Goal: Task Accomplishment & Management: Use online tool/utility

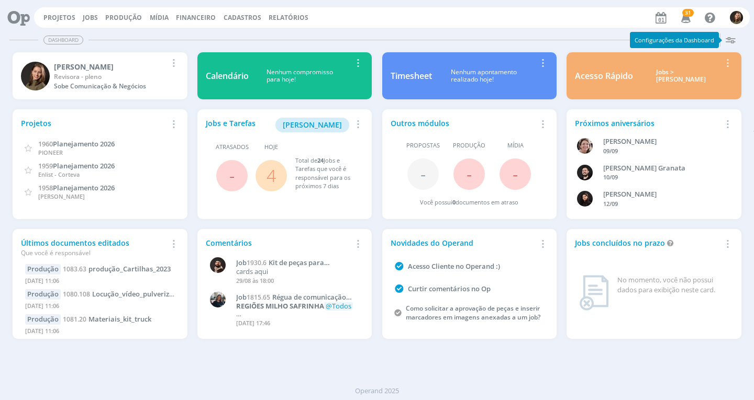
click at [270, 181] on link "4" at bounding box center [270, 175] width 9 height 23
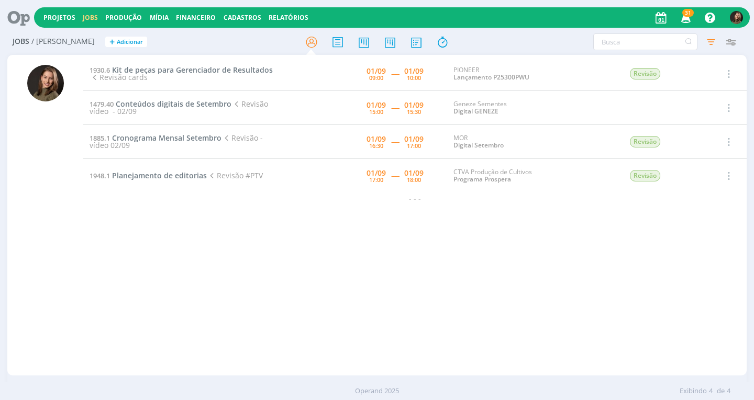
click at [181, 65] on td "1930.6 Kit de peças para Gerenciador de Resultados Revisão cards" at bounding box center [181, 74] width 196 height 34
click at [181, 66] on span "Kit de peças para Gerenciador de Resultados" at bounding box center [192, 70] width 161 height 10
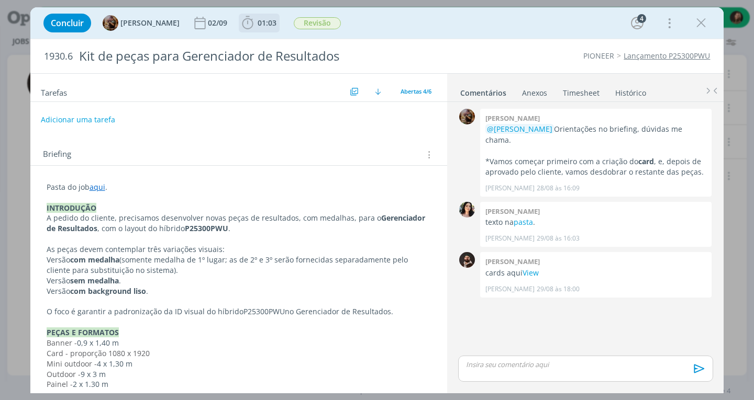
click at [266, 23] on span "01:03" at bounding box center [267, 23] width 19 height 10
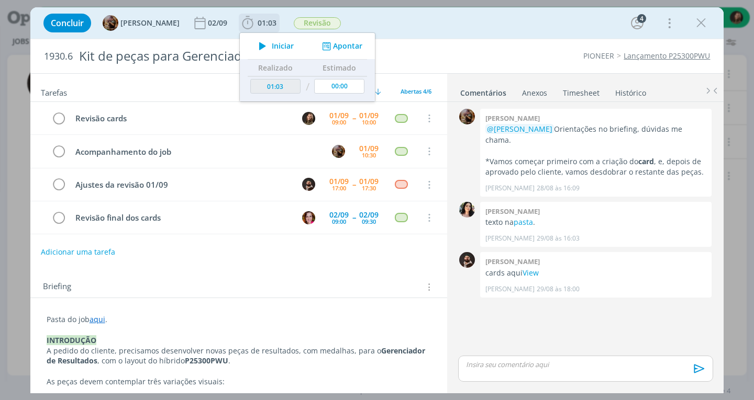
click at [272, 44] on icon "dialog" at bounding box center [262, 46] width 18 height 14
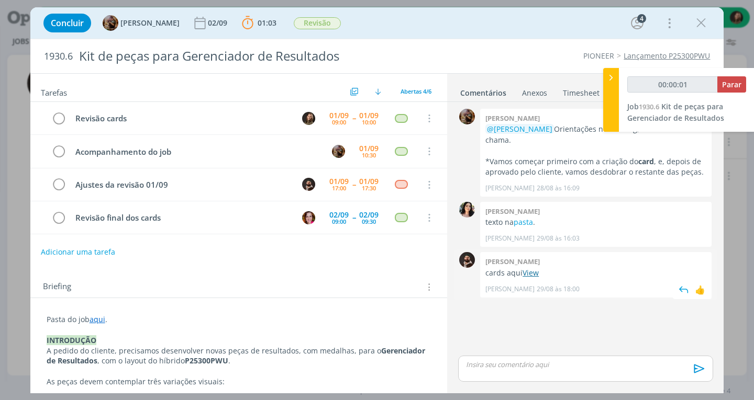
click at [531, 268] on link "View" at bounding box center [530, 273] width 16 height 10
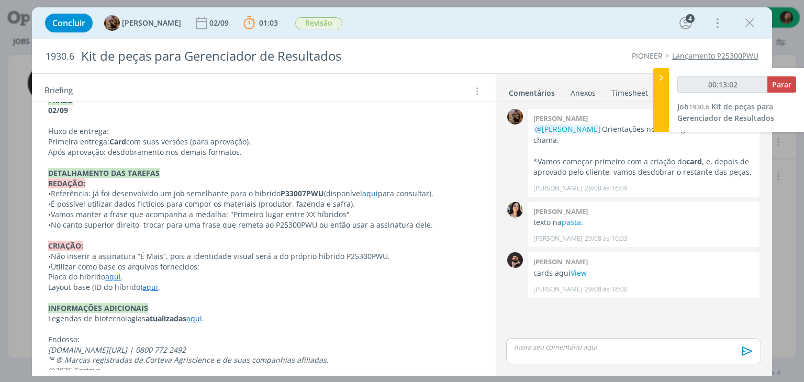
scroll to position [512, 0]
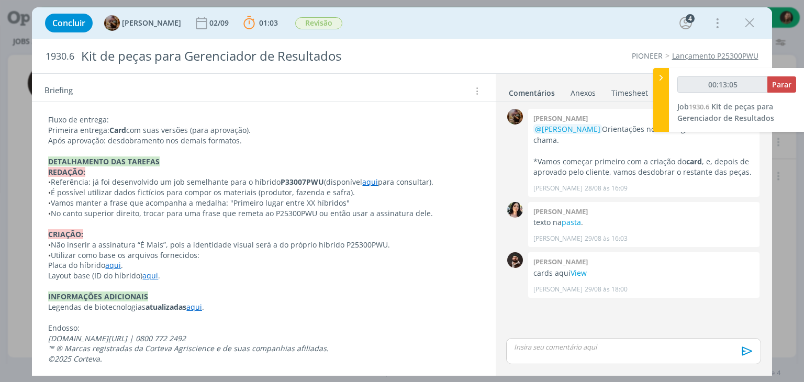
click at [364, 179] on link "aqui" at bounding box center [370, 182] width 16 height 10
click at [360, 204] on link "https://sobeae.sharepoint.com/:f:/s/SOBEAE/Ei_S5MbErRFFqSPUOWbNP54BAVDN94ZXnd_a…" at bounding box center [336, 203] width 79 height 14
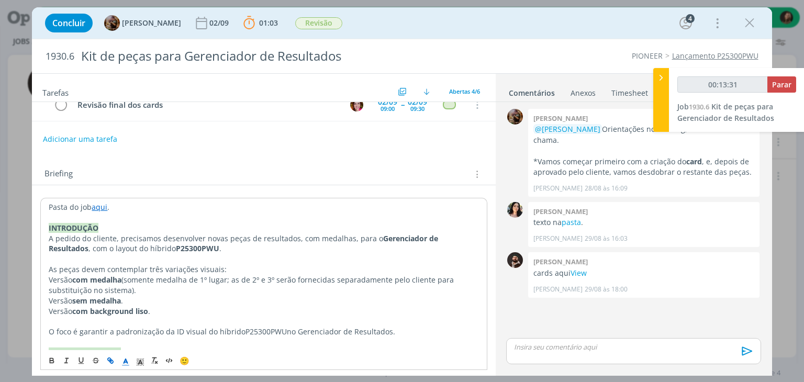
scroll to position [93, 0]
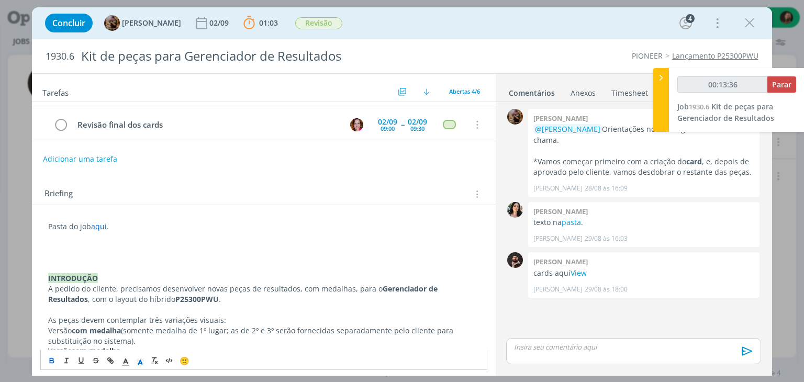
type input "00:13:37"
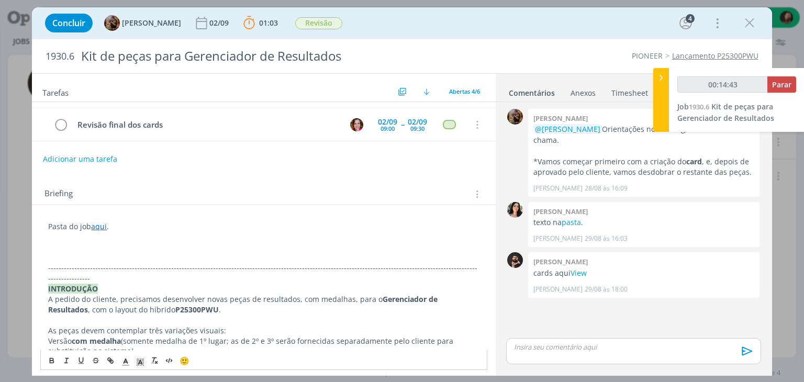
click at [60, 248] on p "dialog" at bounding box center [263, 247] width 431 height 10
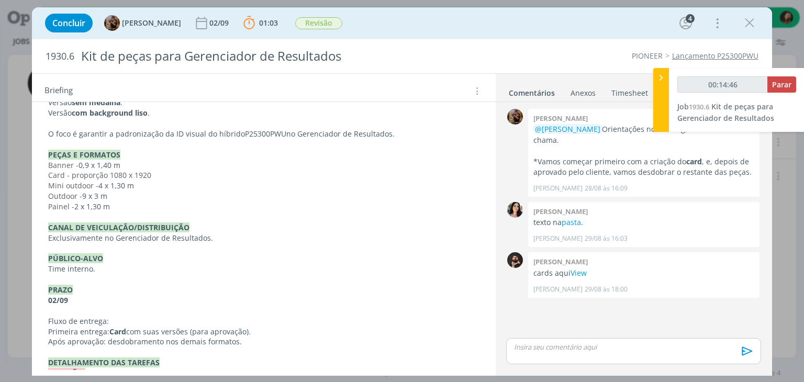
scroll to position [116, 0]
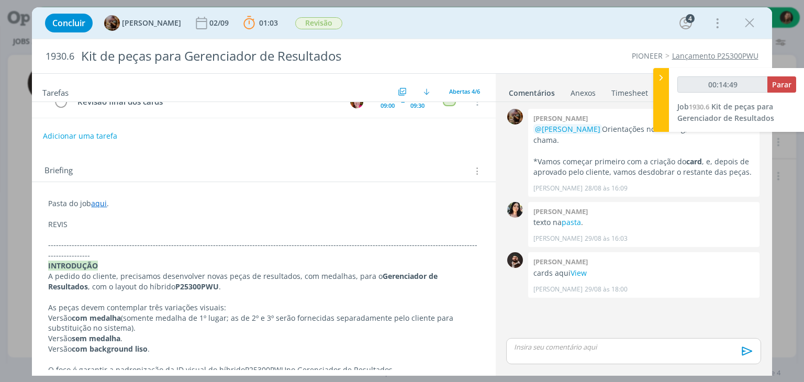
click at [72, 219] on p "REVIS" at bounding box center [263, 224] width 431 height 10
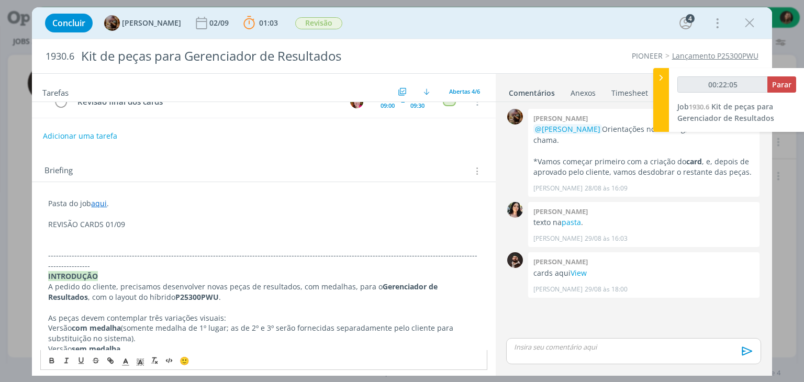
click at [99, 240] on p "dialog" at bounding box center [263, 245] width 431 height 10
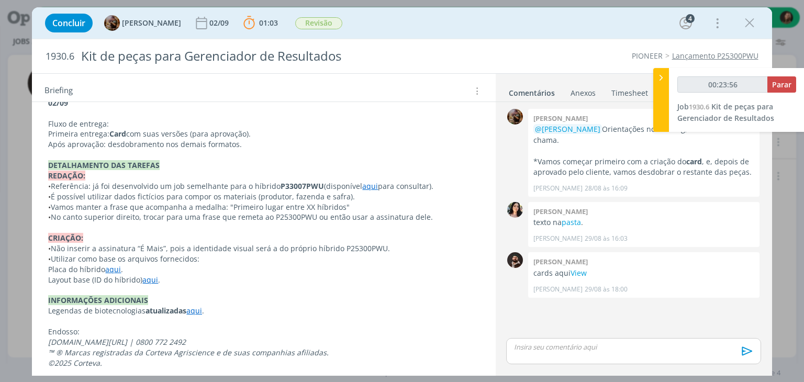
scroll to position [573, 0]
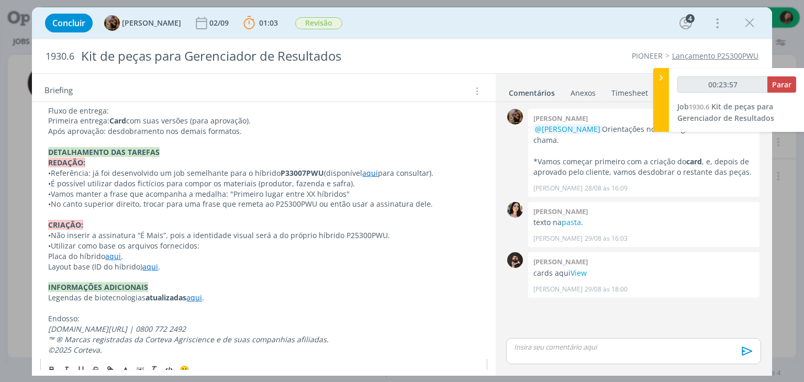
drag, startPoint x: 191, startPoint y: 286, endPoint x: 196, endPoint y: 293, distance: 9.3
click at [191, 293] on link "aqui" at bounding box center [194, 298] width 16 height 10
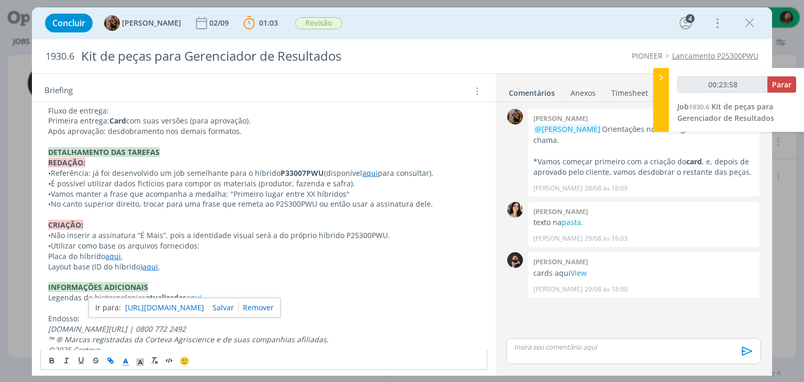
click at [195, 302] on link "https://sobeae.sharepoint.com/:b:/s/SOBEAE/EYrdxU7Lf2NFpzkYO2ZEuboByJwYymjfd9x2…" at bounding box center [164, 308] width 79 height 14
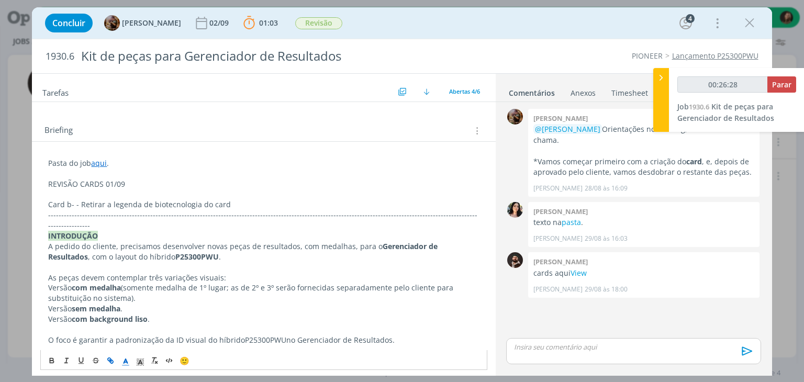
scroll to position [157, 0]
click at [259, 193] on p "dialog" at bounding box center [263, 194] width 431 height 10
click at [238, 201] on p "Card b- - Retirar a legenda de biotecnologia do card" at bounding box center [263, 204] width 431 height 10
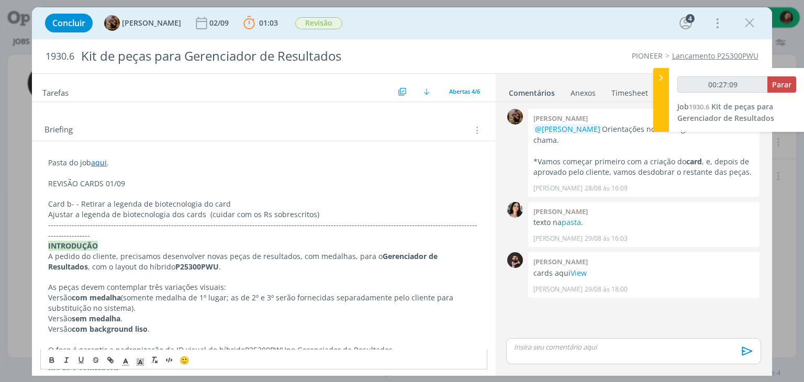
click at [93, 181] on p "REVISÃO CARDS 01/09" at bounding box center [263, 184] width 431 height 10
click at [50, 362] on icon "dialog" at bounding box center [52, 361] width 8 height 8
click at [143, 361] on icon "dialog" at bounding box center [140, 362] width 9 height 9
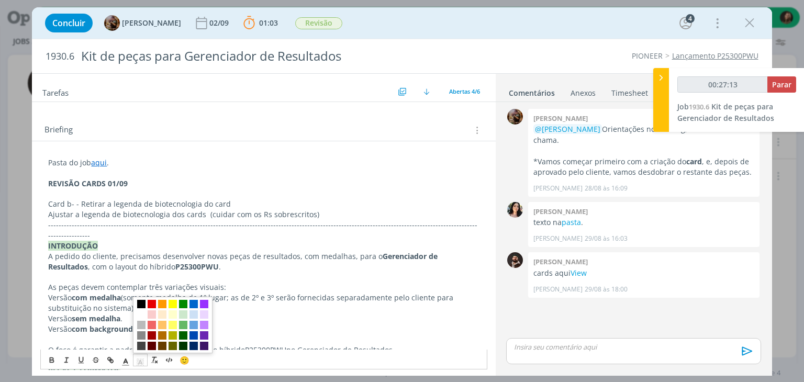
click at [140, 306] on span "dialog" at bounding box center [141, 304] width 8 height 8
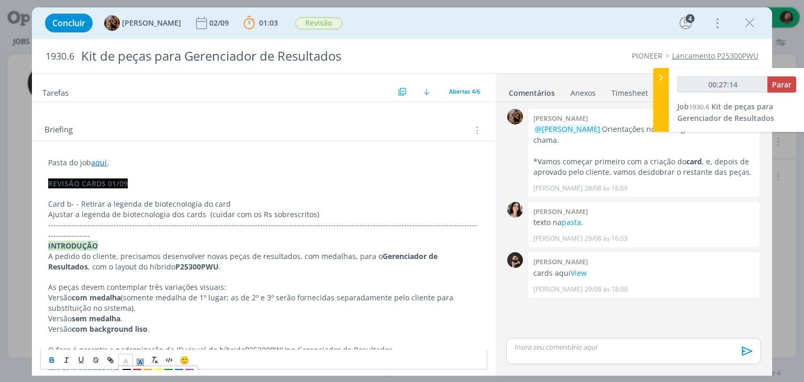
click at [129, 364] on icon "dialog" at bounding box center [125, 362] width 9 height 9
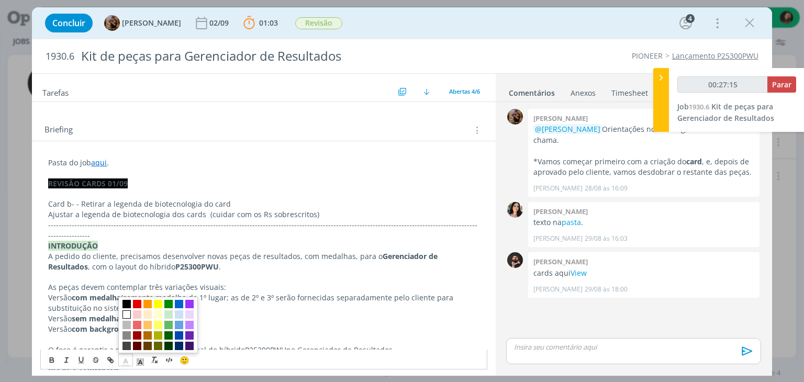
click at [127, 313] on span "dialog" at bounding box center [127, 315] width 8 height 8
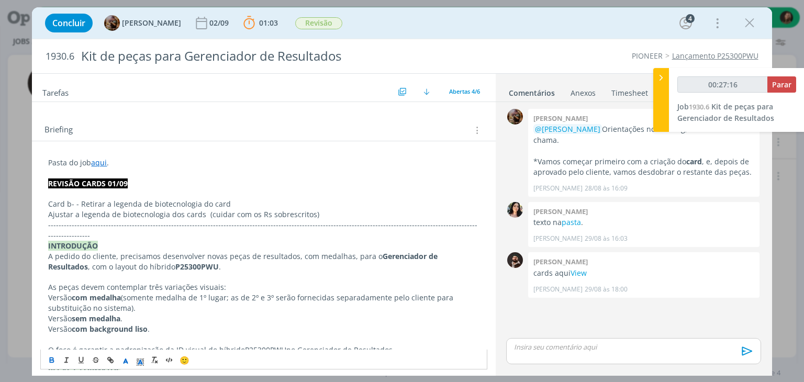
click at [71, 202] on p "Card b- - Retirar a legenda de biotecnologia do card" at bounding box center [263, 204] width 431 height 10
click at [327, 209] on p "Ajustar a legenda de biotecnologia dos cards (cuidar com os Rs sobrescritos)" at bounding box center [263, 214] width 431 height 10
click at [320, 209] on p "Ajustar a legenda de biotecnologia dos cards (cuidar com os Rs sobrescritos)" at bounding box center [263, 214] width 431 height 10
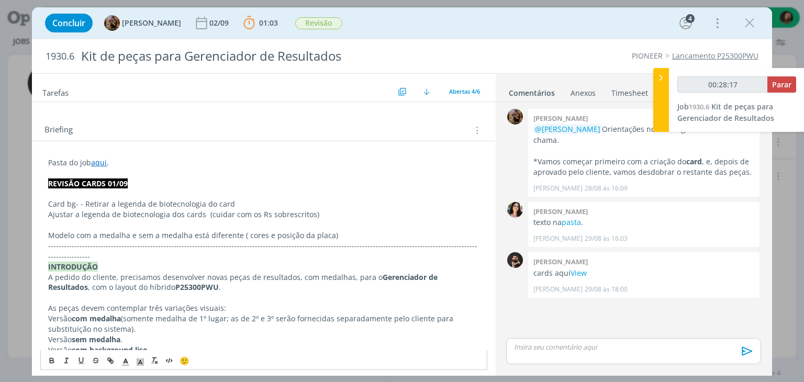
click at [265, 231] on p "Modelo com a medalha e sem a medalha está diferente ( cores e posição da placa)" at bounding box center [263, 235] width 431 height 10
click at [262, 232] on p "Modelo com a medalha e sem a medalha está diferente ( cores e posição da placa)" at bounding box center [263, 235] width 431 height 10
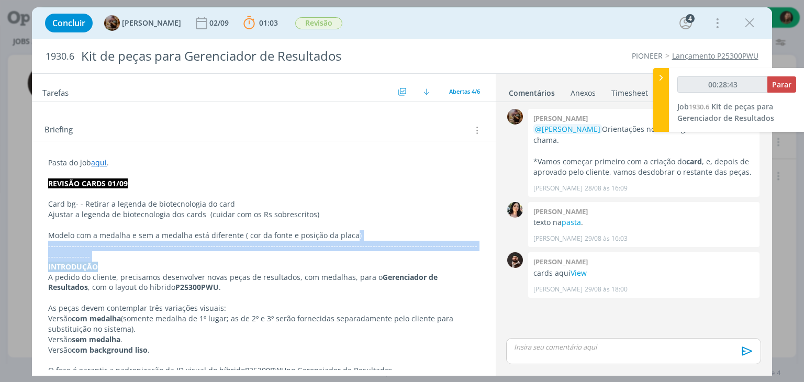
drag, startPoint x: 350, startPoint y: 236, endPoint x: 350, endPoint y: 259, distance: 23.0
click at [311, 241] on p "-------------------------------------------------------------------------------…" at bounding box center [263, 251] width 431 height 21
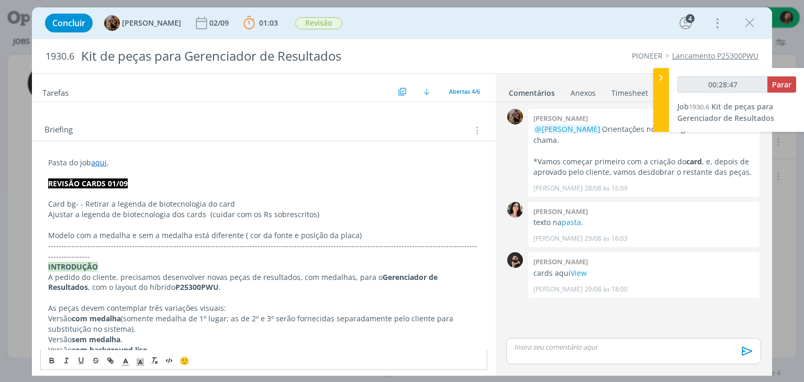
click at [348, 235] on p "Modelo com a medalha e sem a medalha está diferente ( cor da fonte e posição da…" at bounding box center [263, 235] width 431 height 10
click at [587, 352] on div "dialog" at bounding box center [633, 351] width 254 height 26
type input "00:28:53"
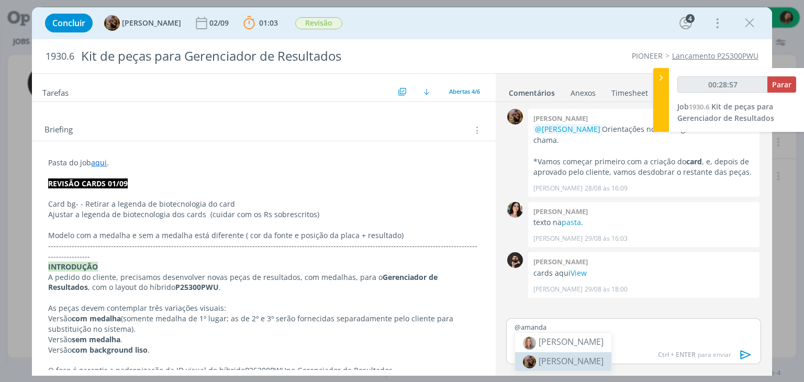
click at [580, 363] on span "[PERSON_NAME]" at bounding box center [571, 361] width 65 height 12
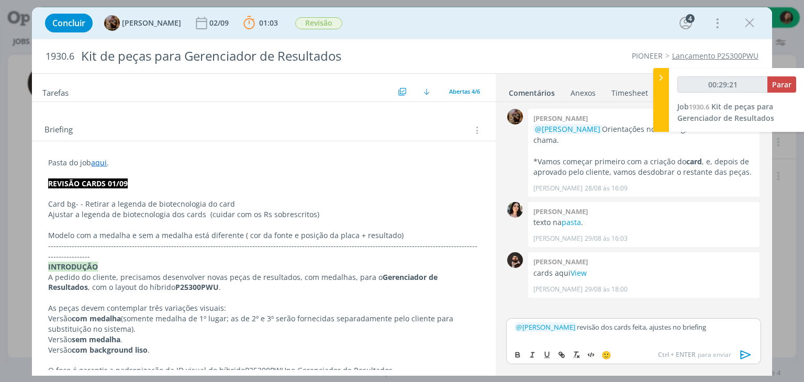
click at [753, 353] on button "dialog" at bounding box center [746, 355] width 21 height 13
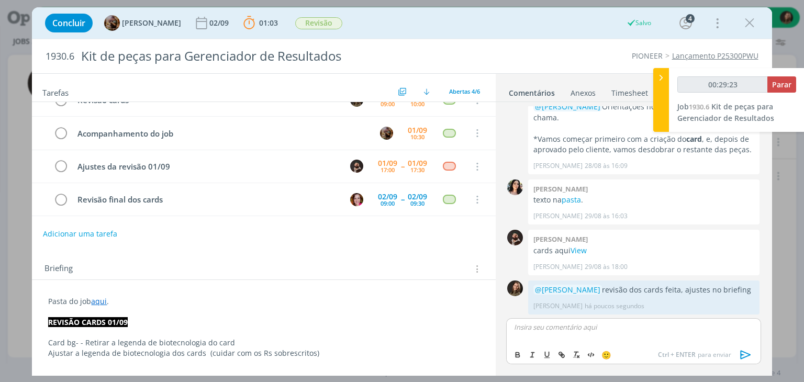
scroll to position [0, 0]
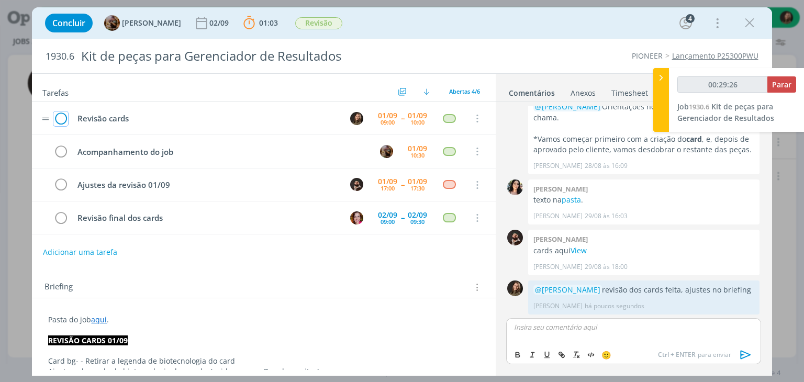
click at [61, 120] on icon "dialog" at bounding box center [60, 119] width 15 height 16
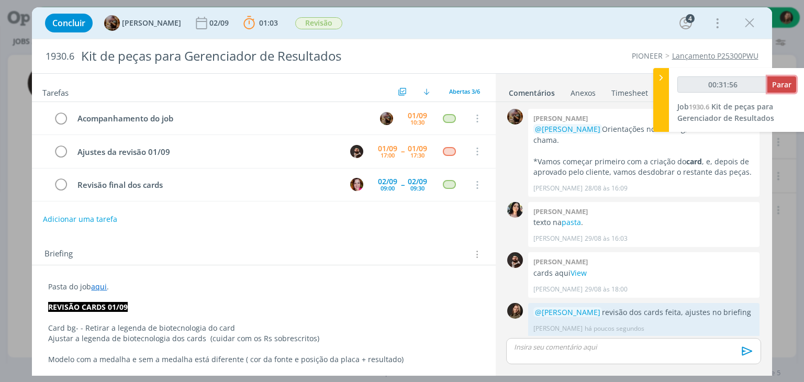
type input "00:31:57"
click at [753, 83] on span "Parar" at bounding box center [781, 85] width 19 height 10
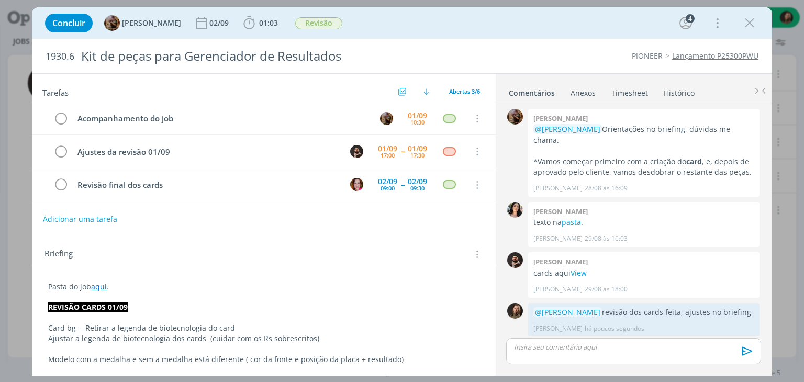
click at [753, 85] on div "Concluir Amanda Rodrigues 02/09 01:03 Iniciar Apontar Data * 01/09/2025 Horas *…" at bounding box center [402, 191] width 804 height 382
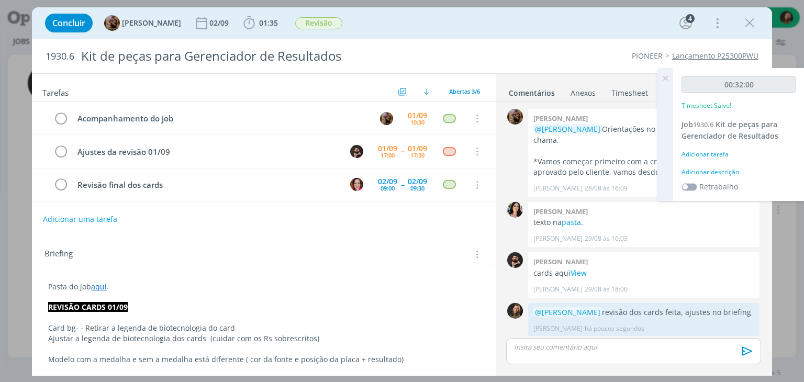
click at [733, 174] on div "Adicionar descrição" at bounding box center [739, 172] width 115 height 9
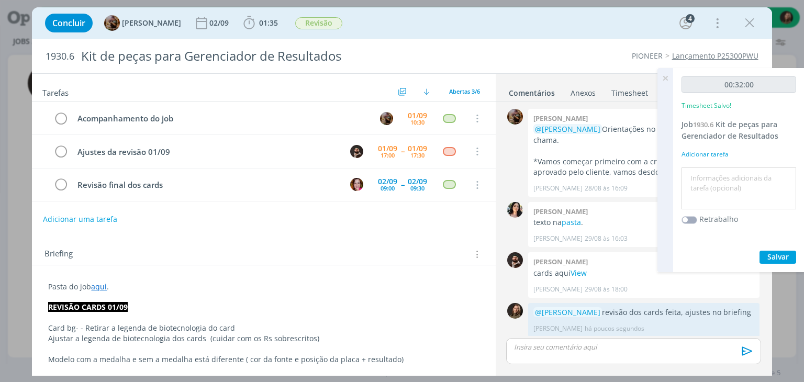
click at [734, 174] on textarea at bounding box center [738, 188] width 109 height 37
type textarea "revisão cards"
click at [753, 254] on span "Salvar" at bounding box center [777, 257] width 21 height 10
click at [667, 78] on icon at bounding box center [665, 78] width 19 height 20
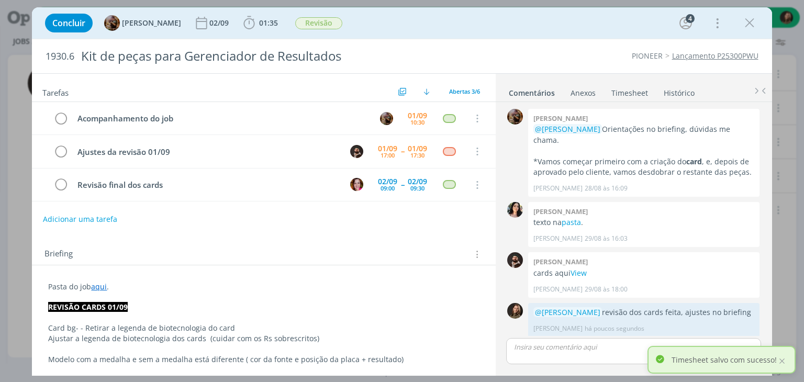
click at [742, 27] on icon "dialog" at bounding box center [750, 23] width 16 height 16
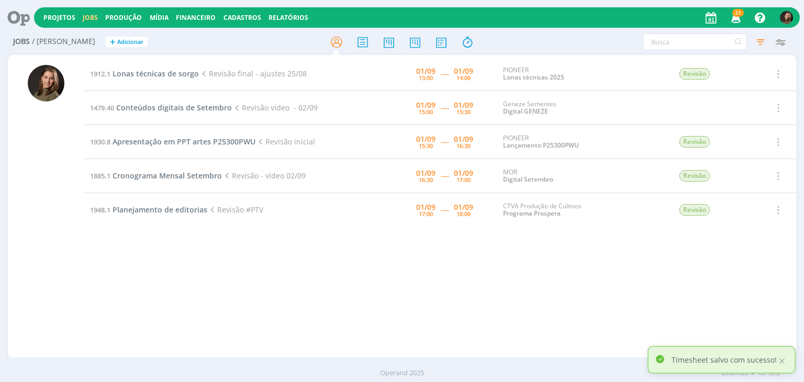
click at [273, 277] on div "1912.1 Lonas técnicas de sorgo Revisão final - ajustes 25/08 01/09 13:00 ----- …" at bounding box center [440, 206] width 712 height 298
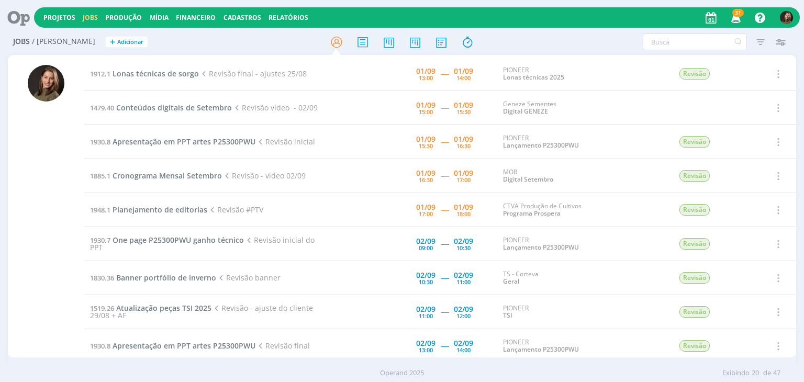
click at [34, 151] on div at bounding box center [46, 211] width 37 height 293
click at [165, 72] on span "Lonas técnicas de sorgo" at bounding box center [156, 74] width 86 height 10
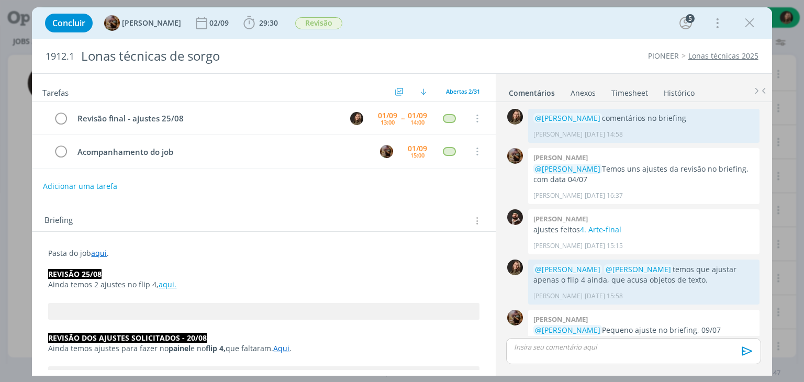
scroll to position [818, 0]
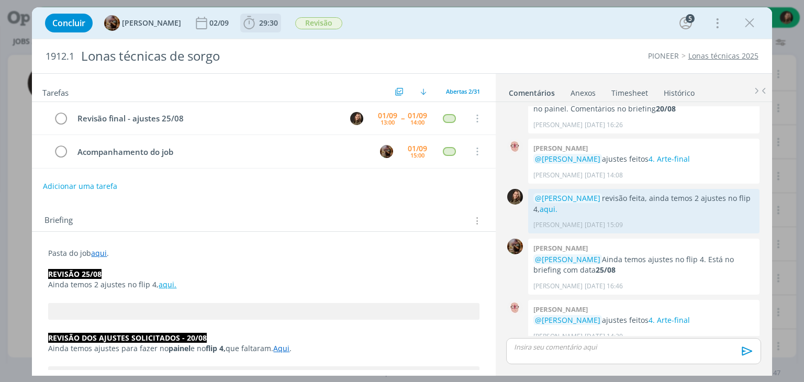
click at [266, 18] on span "29:30" at bounding box center [260, 23] width 39 height 16
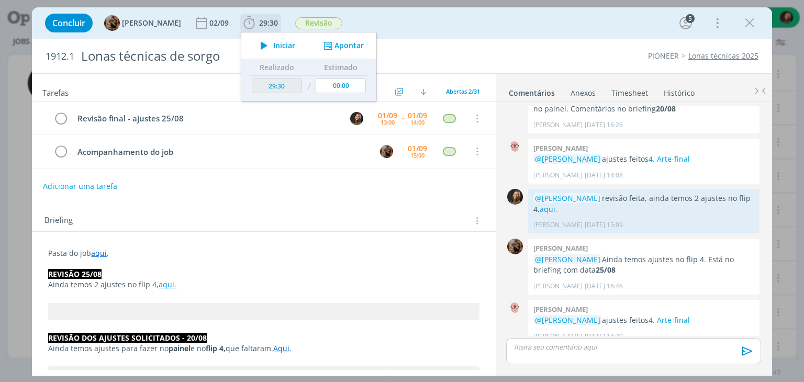
click at [273, 46] on icon "dialog" at bounding box center [264, 46] width 18 height 14
click at [684, 315] on link "4. Arte-final" at bounding box center [669, 320] width 41 height 10
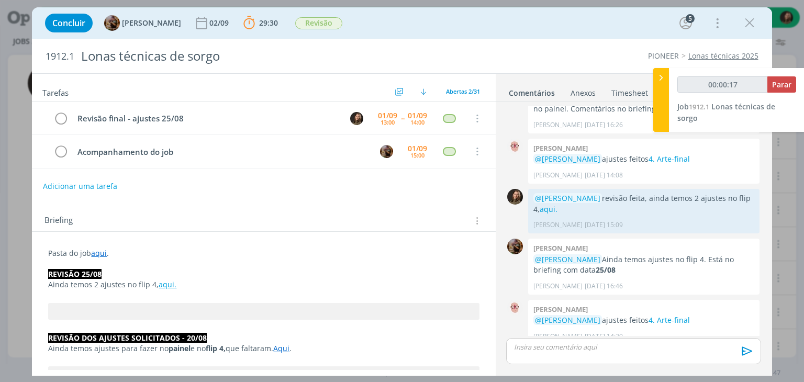
click at [268, 253] on p "Pasta do job aqui ." at bounding box center [263, 253] width 431 height 10
click at [168, 287] on link "aqui." at bounding box center [168, 285] width 18 height 10
click at [173, 300] on link "[URL][DOMAIN_NAME]" at bounding box center [133, 305] width 79 height 14
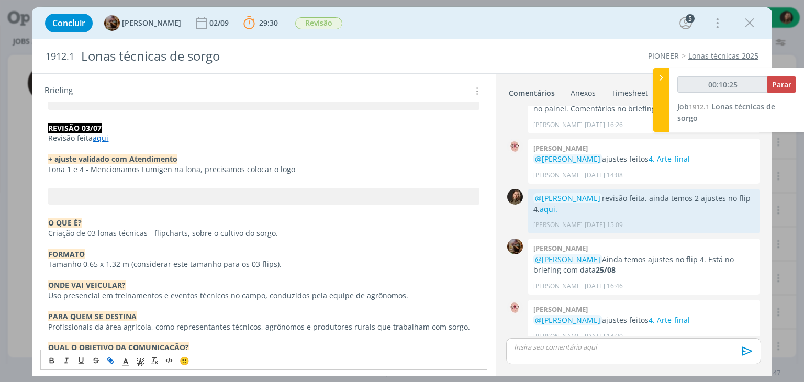
scroll to position [785, 0]
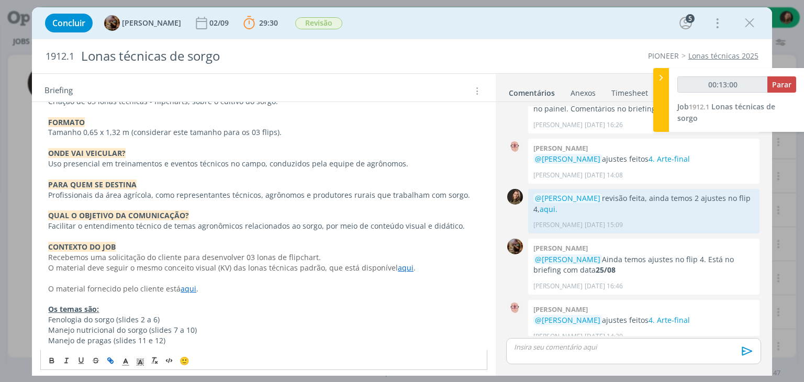
click at [562, 352] on div "dialog" at bounding box center [633, 351] width 254 height 26
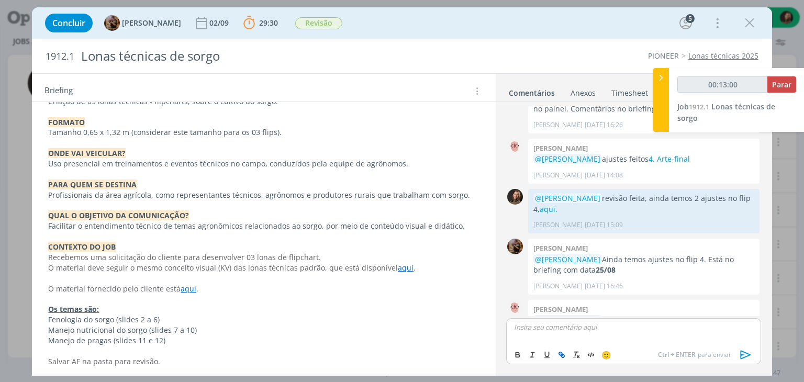
scroll to position [838, 0]
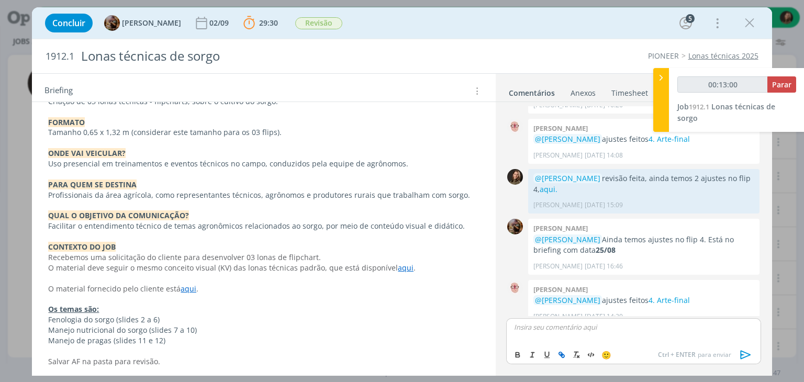
type input "00:13:01"
click at [540, 360] on span "[PERSON_NAME]" at bounding box center [571, 361] width 65 height 12
click at [744, 352] on icon "dialog" at bounding box center [745, 355] width 10 height 9
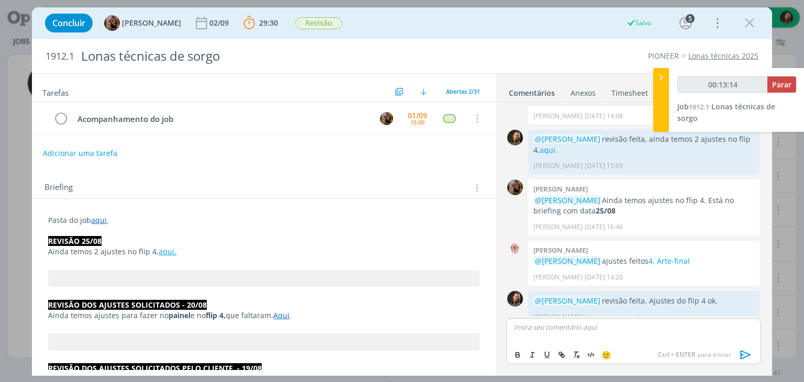
scroll to position [0, 0]
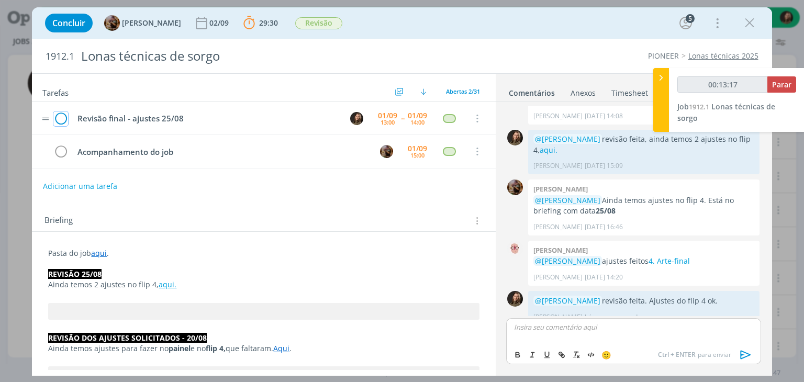
click at [61, 113] on icon "dialog" at bounding box center [60, 119] width 15 height 16
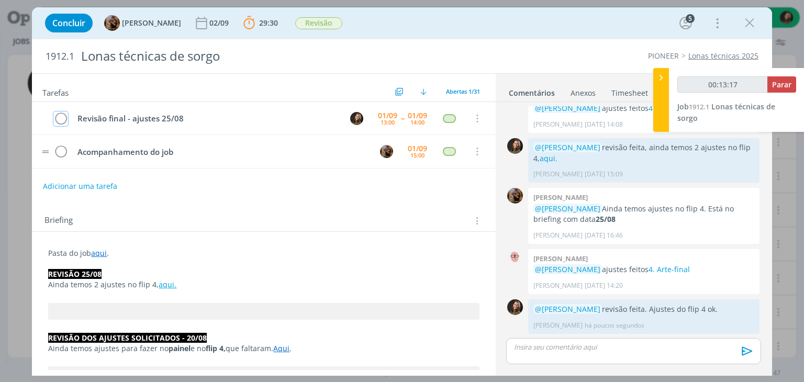
scroll to position [857, 0]
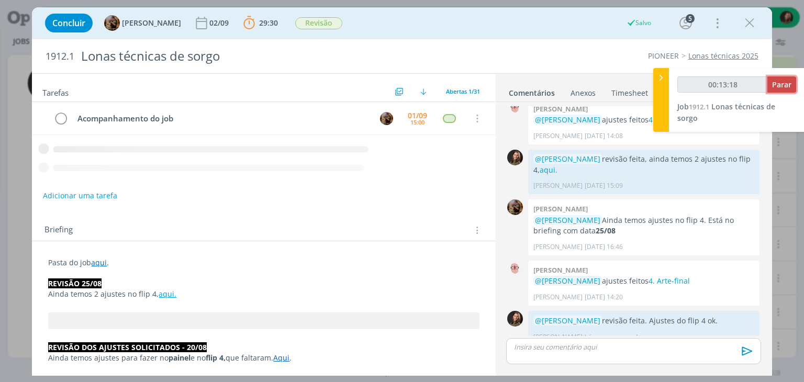
click at [792, 84] on button "Parar" at bounding box center [781, 84] width 29 height 16
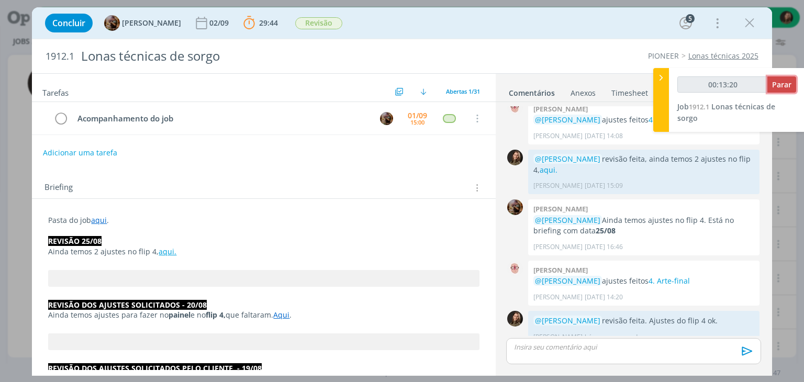
click at [773, 86] on span "Parar" at bounding box center [781, 85] width 19 height 10
type input "00:14:00"
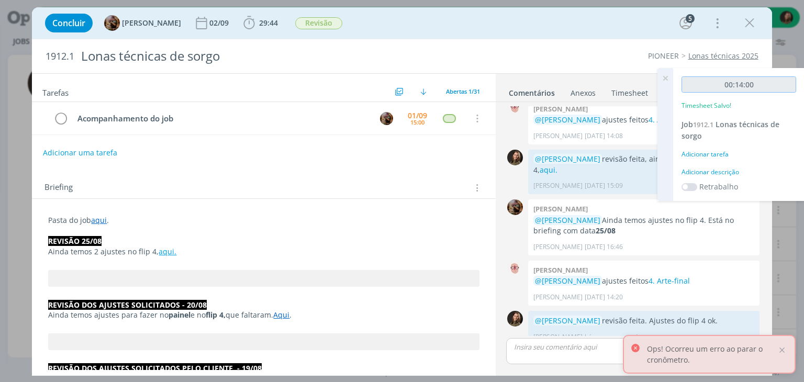
click at [773, 86] on input "00:14:00" at bounding box center [739, 84] width 115 height 16
click at [734, 170] on div "Adicionar descrição" at bounding box center [739, 172] width 115 height 9
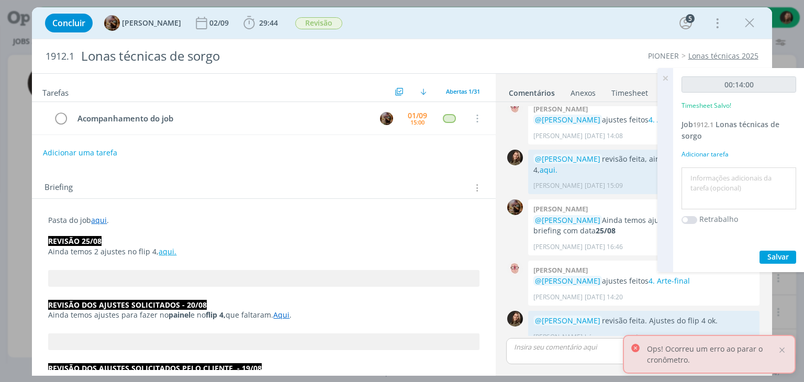
click at [733, 171] on textarea at bounding box center [738, 188] width 109 height 37
type textarea "revisão ajustes"
click at [782, 252] on span "Salvar" at bounding box center [777, 257] width 21 height 10
click at [663, 81] on icon at bounding box center [665, 78] width 19 height 20
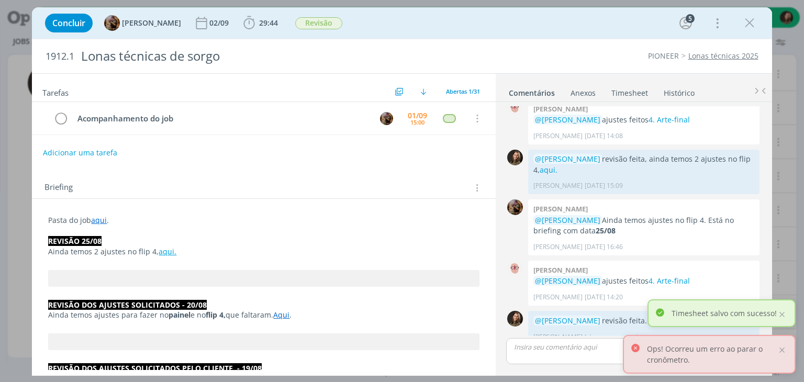
click at [747, 26] on icon "dialog" at bounding box center [750, 23] width 16 height 16
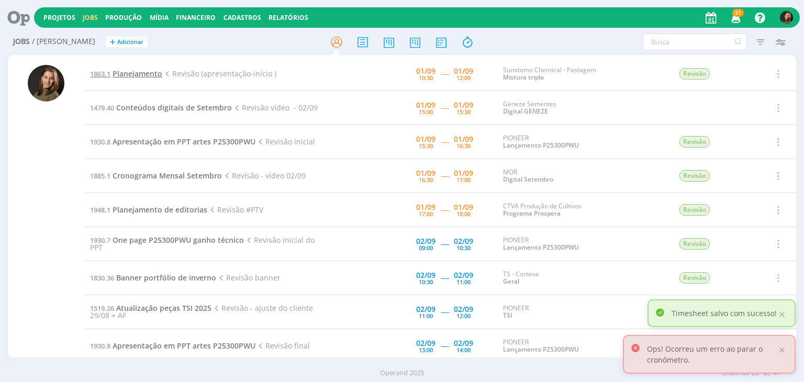
click at [132, 74] on span "Planejamento" at bounding box center [138, 74] width 50 height 10
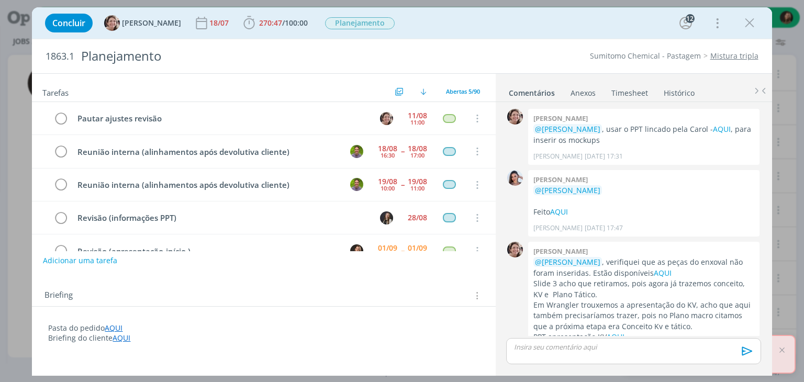
scroll to position [23, 0]
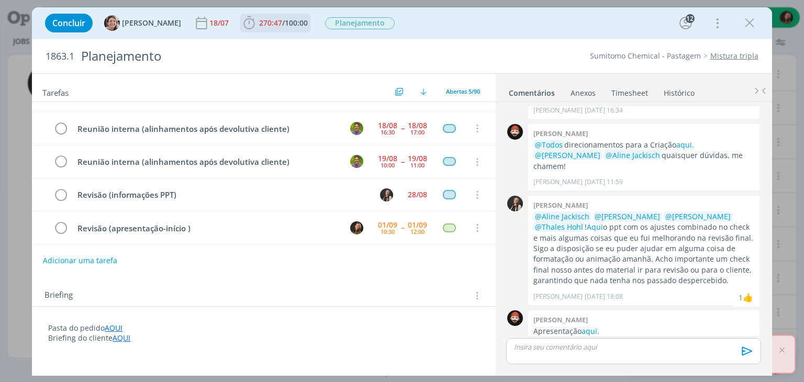
click at [248, 29] on span "270:47 / 100:00" at bounding box center [275, 23] width 69 height 16
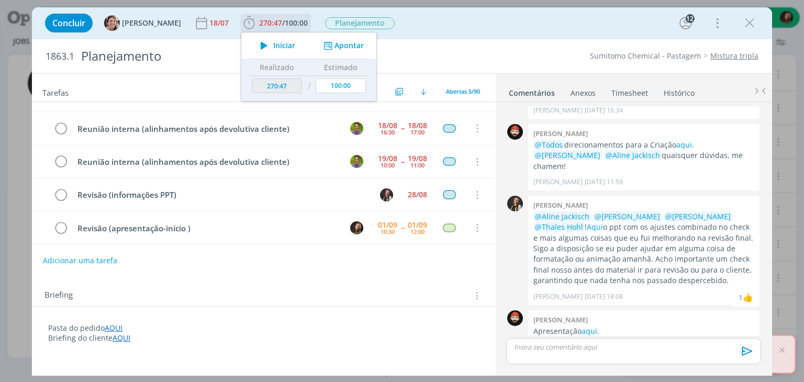
click at [273, 43] on span "Iniciar" at bounding box center [284, 45] width 22 height 7
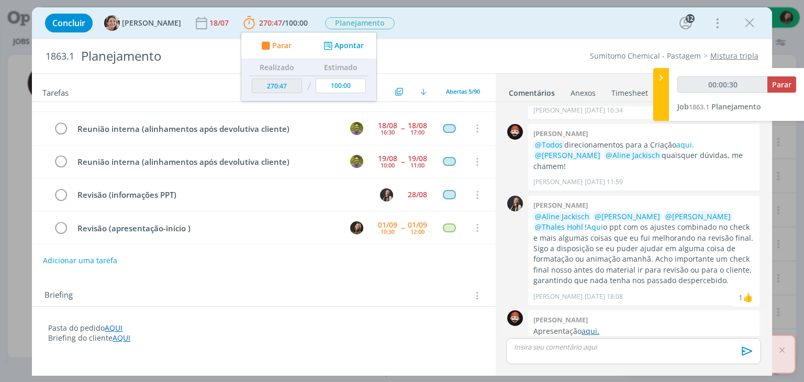
click at [590, 326] on link "aqui." at bounding box center [591, 331] width 18 height 10
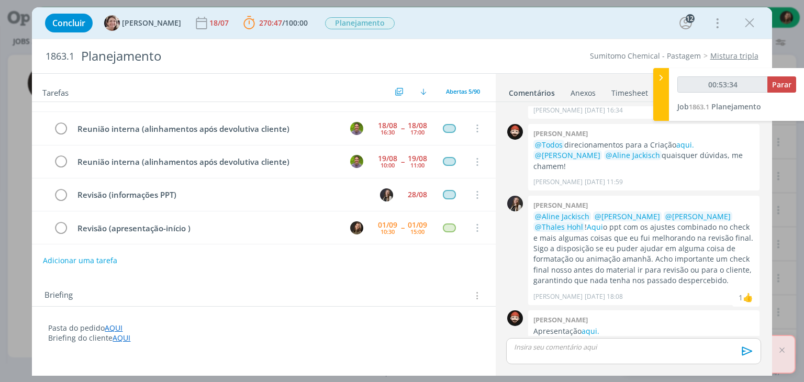
type input "00:54:34"
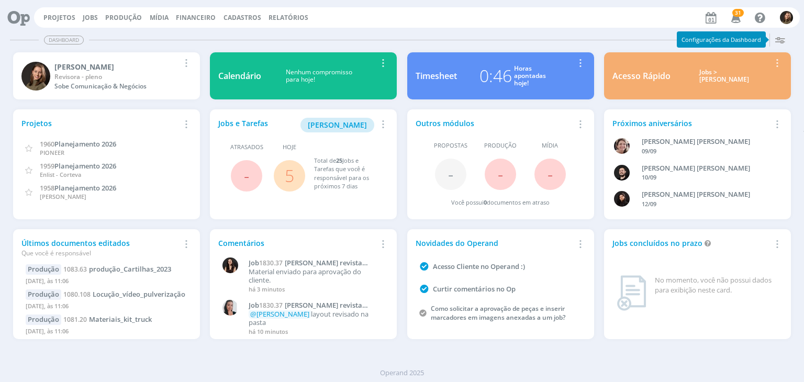
click at [295, 178] on span "5" at bounding box center [289, 175] width 31 height 31
click at [290, 180] on link "5" at bounding box center [289, 175] width 9 height 23
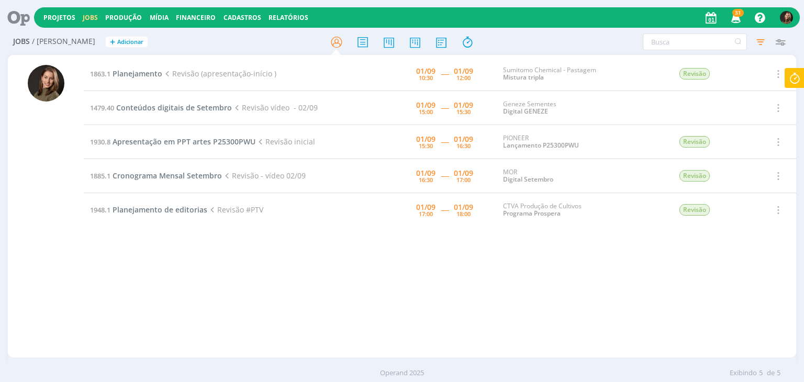
click at [392, 310] on div "1863.1 Planejamento Revisão (apresentação-início ) 01/09 10:30 ----- 01/09 12:0…" at bounding box center [440, 206] width 712 height 298
